Goal: Check status: Check status

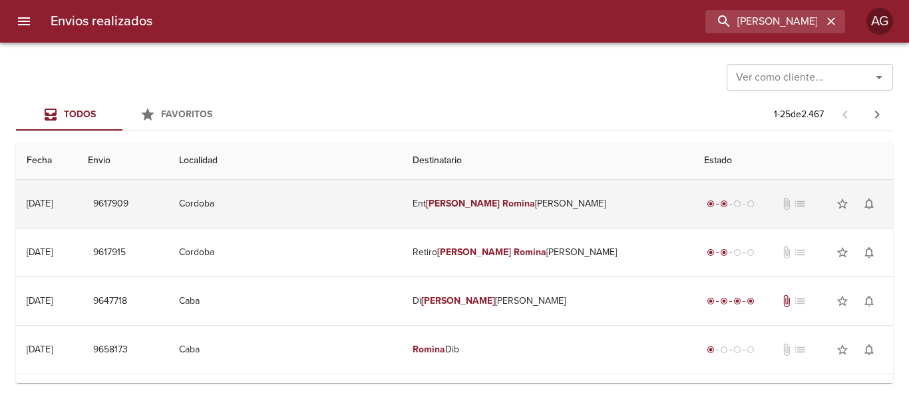
click at [402, 210] on td "Cordoba" at bounding box center [285, 204] width 234 height 48
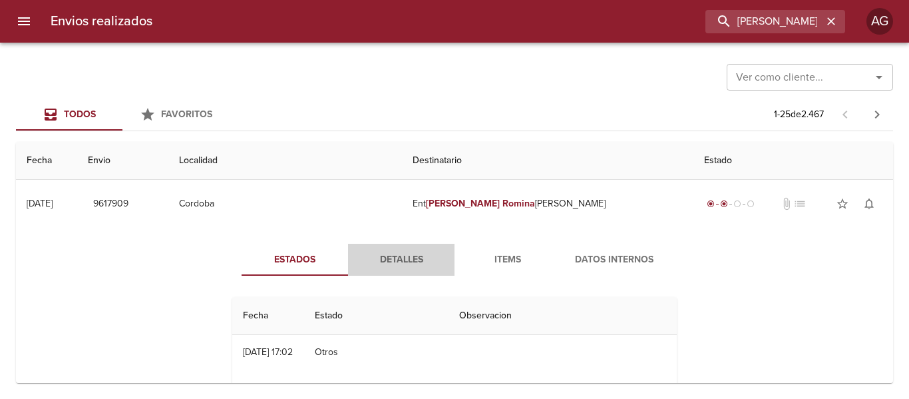
click at [402, 262] on span "Detalles" at bounding box center [401, 260] width 91 height 17
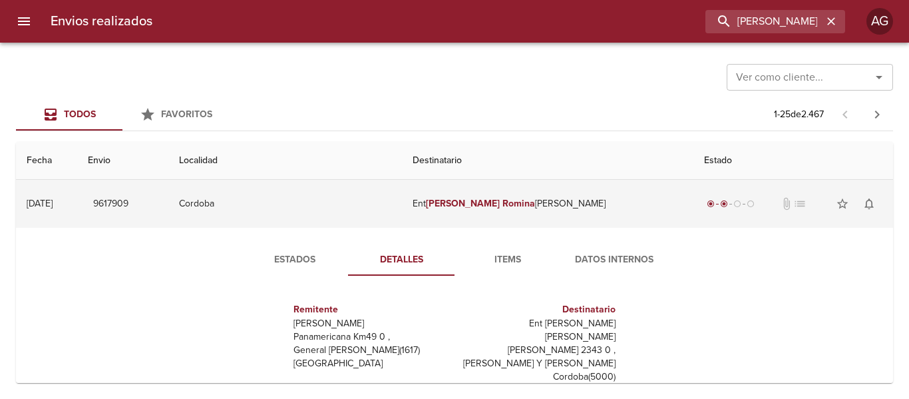
click at [481, 210] on td "Ent [PERSON_NAME] [PERSON_NAME]" at bounding box center [547, 204] width 291 height 48
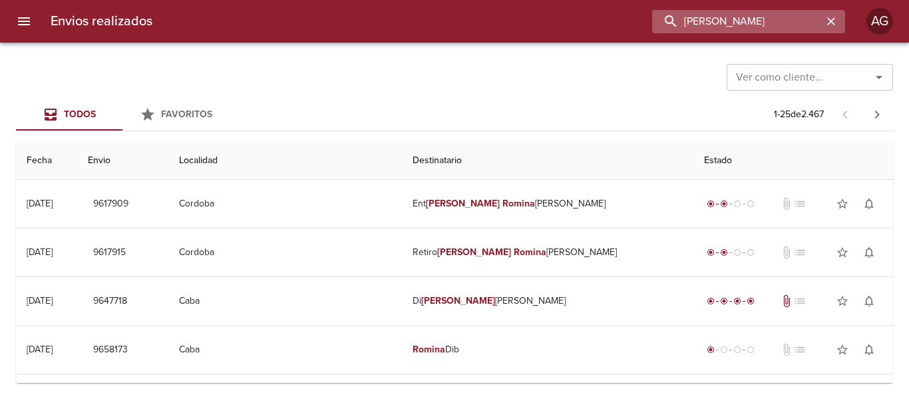
click at [759, 25] on input "[PERSON_NAME]" at bounding box center [737, 21] width 170 height 23
click at [754, 14] on input "9617909" at bounding box center [737, 21] width 170 height 23
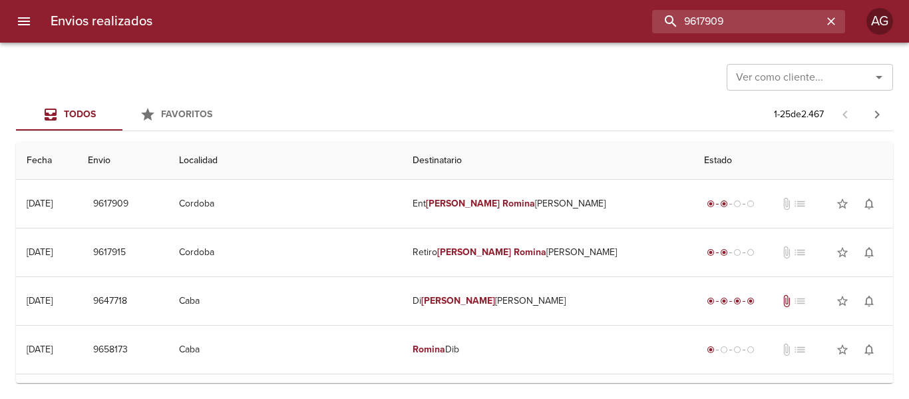
type input "9617909"
click at [833, 21] on icon "button" at bounding box center [831, 21] width 13 height 13
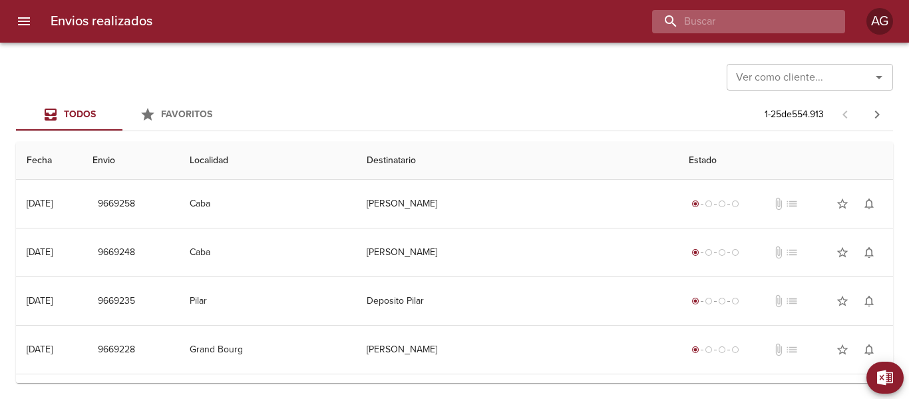
click at [731, 24] on input "buscar" at bounding box center [737, 21] width 170 height 23
paste input "[PERSON_NAME]"
type input "[PERSON_NAME]"
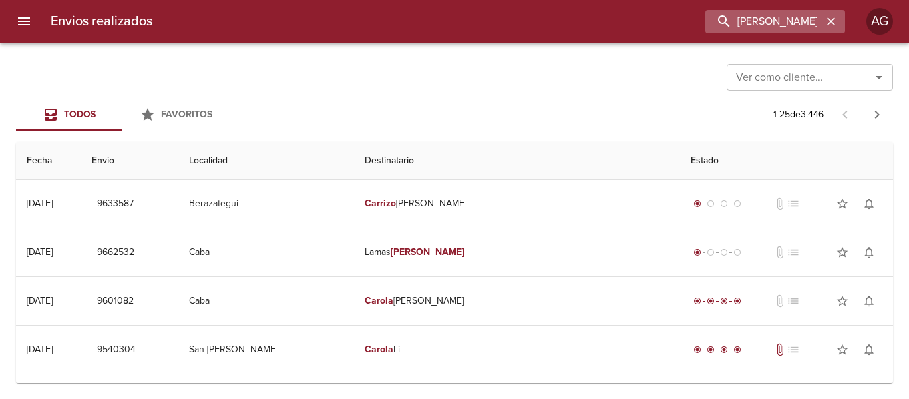
click at [827, 21] on icon "button" at bounding box center [831, 21] width 13 height 13
